Goal: Find contact information: Find contact information

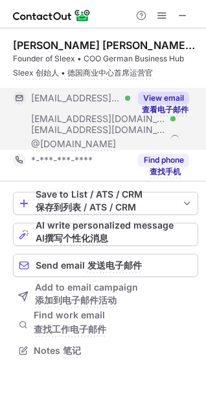
scroll to position [342, 206]
click at [178, 100] on button "View email 查看电子邮件" at bounding box center [163, 98] width 51 height 13
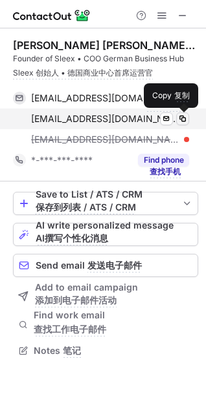
click at [182, 120] on span at bounding box center [182, 119] width 10 height 10
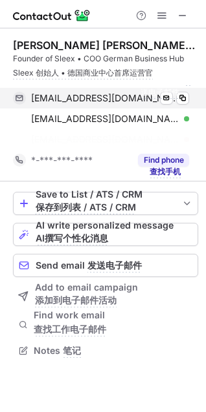
scroll to position [302, 206]
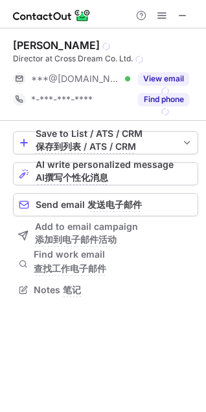
scroll to position [301, 206]
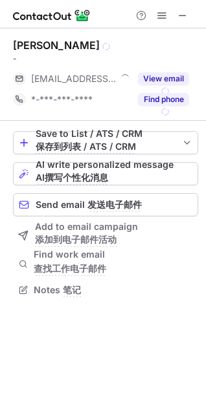
scroll to position [302, 206]
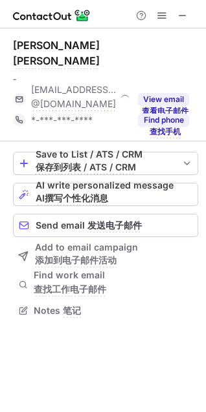
scroll to position [302, 206]
